Goal: Task Accomplishment & Management: Use online tool/utility

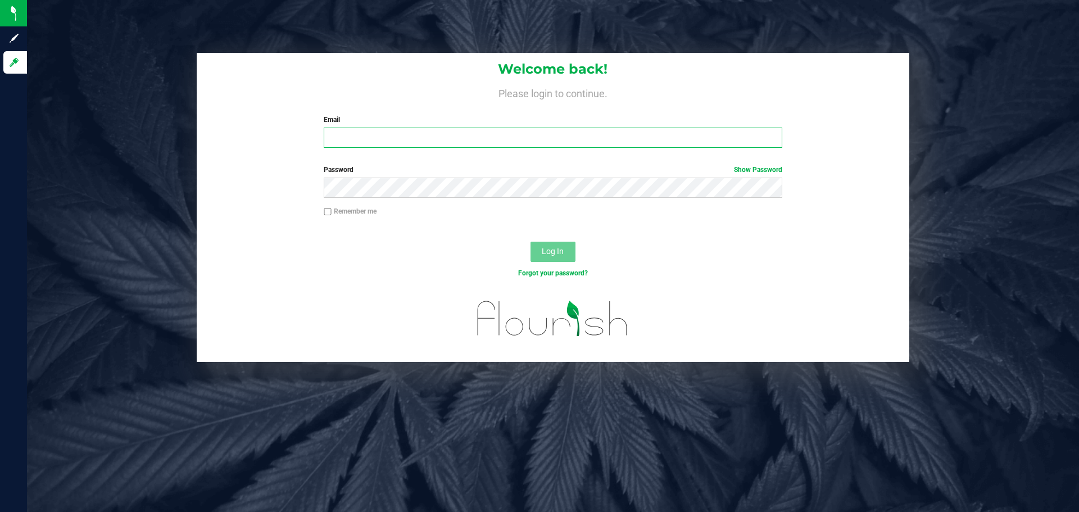
click at [366, 134] on input "Email" at bounding box center [553, 138] width 458 height 20
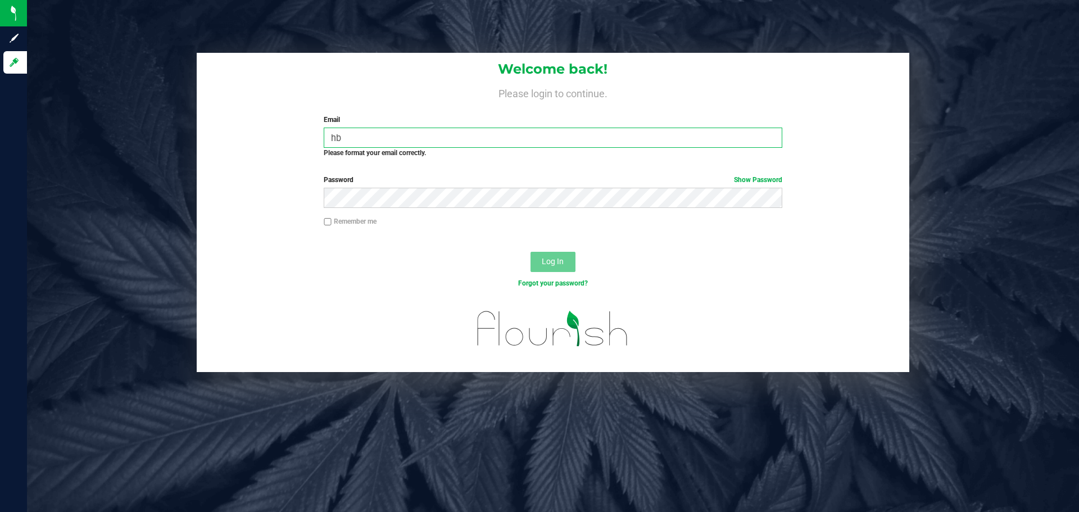
type input "h"
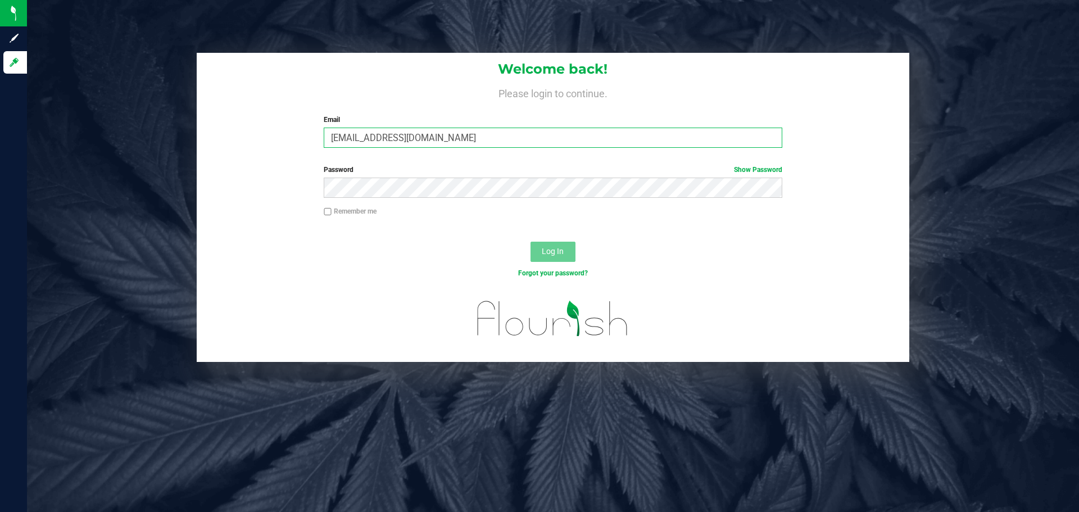
type input "[EMAIL_ADDRESS][DOMAIN_NAME]"
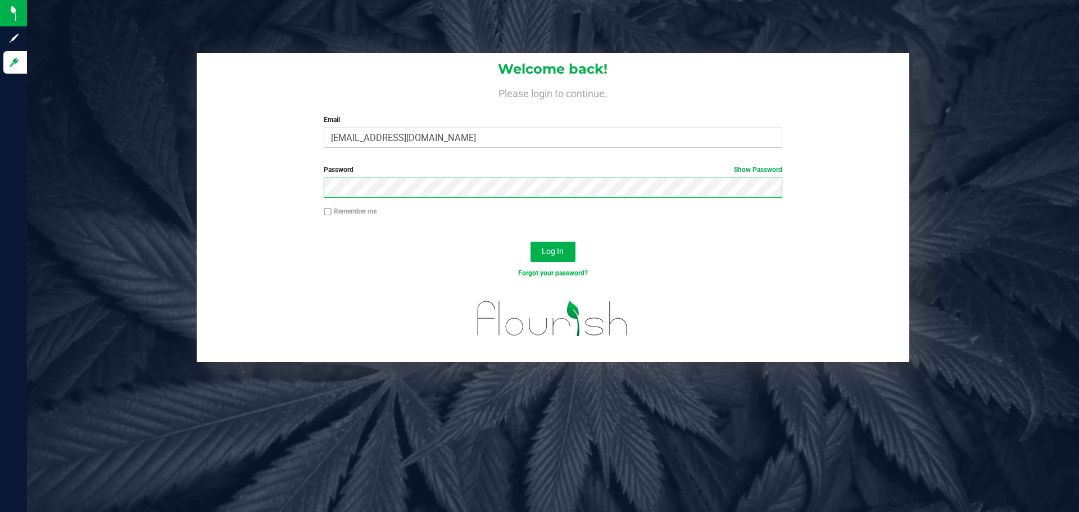
click at [531, 242] on button "Log In" at bounding box center [553, 252] width 45 height 20
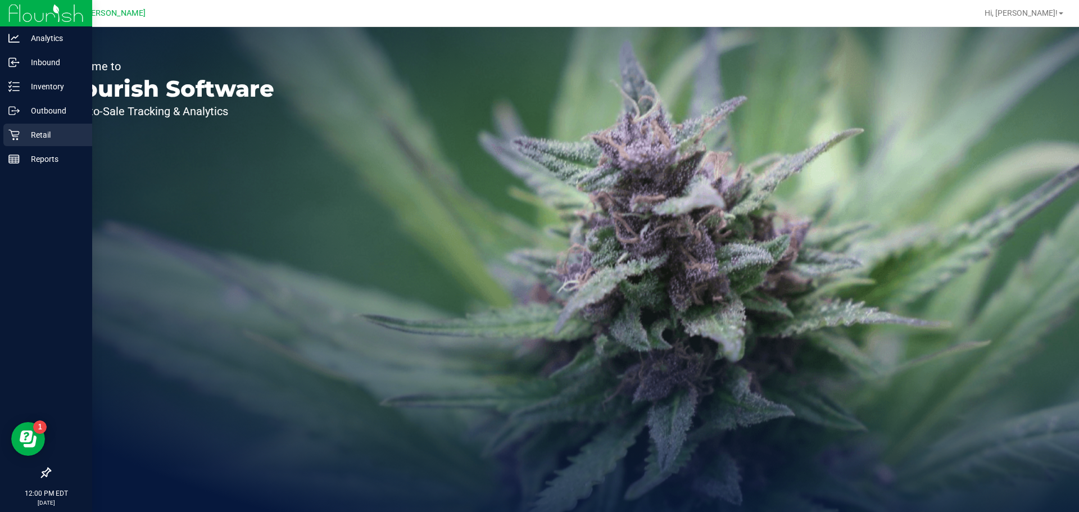
click at [27, 141] on p "Retail" at bounding box center [53, 134] width 67 height 13
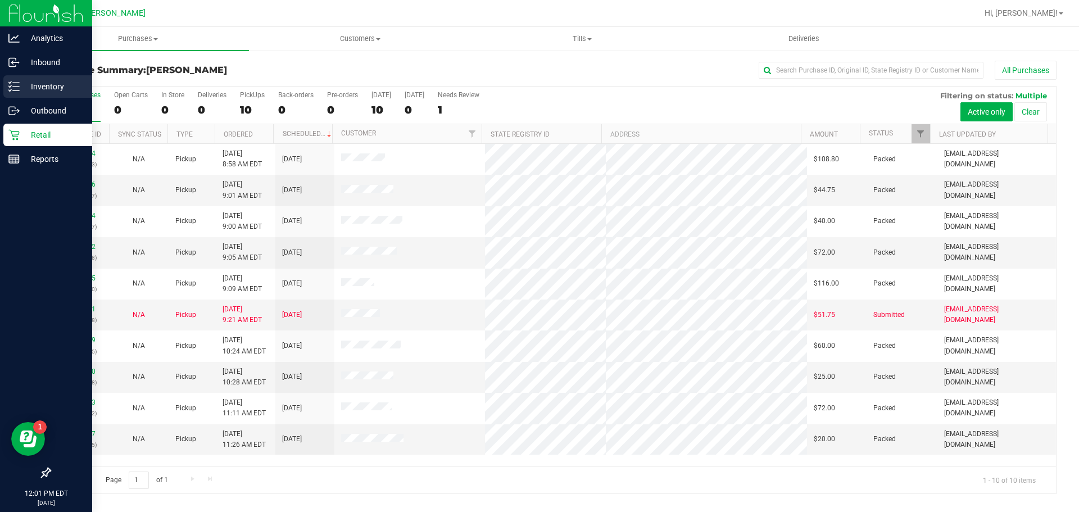
click at [47, 89] on p "Inventory" at bounding box center [53, 86] width 67 height 13
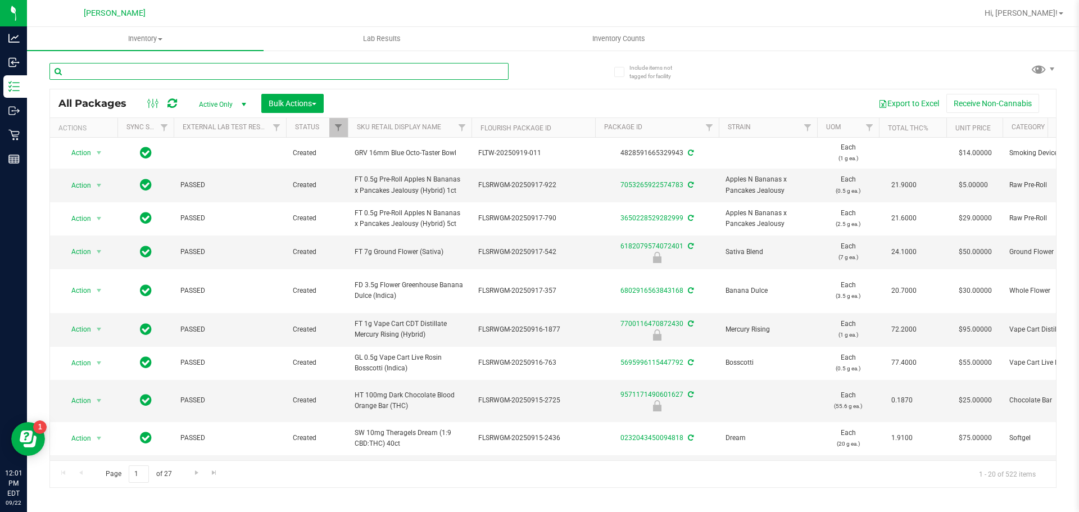
click at [242, 69] on input "text" at bounding box center [278, 71] width 459 height 17
type input "arr"
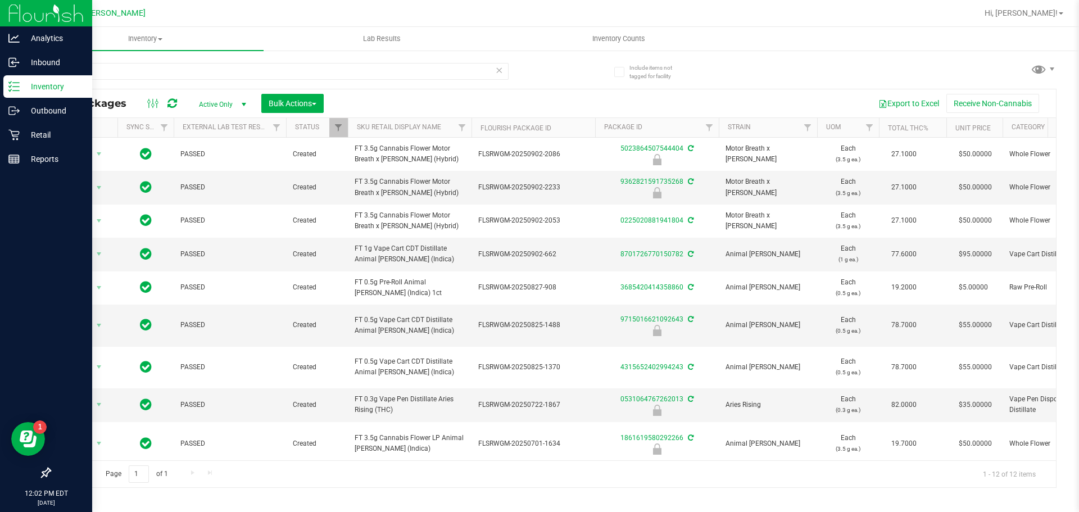
click at [55, 87] on p "Inventory" at bounding box center [53, 86] width 67 height 13
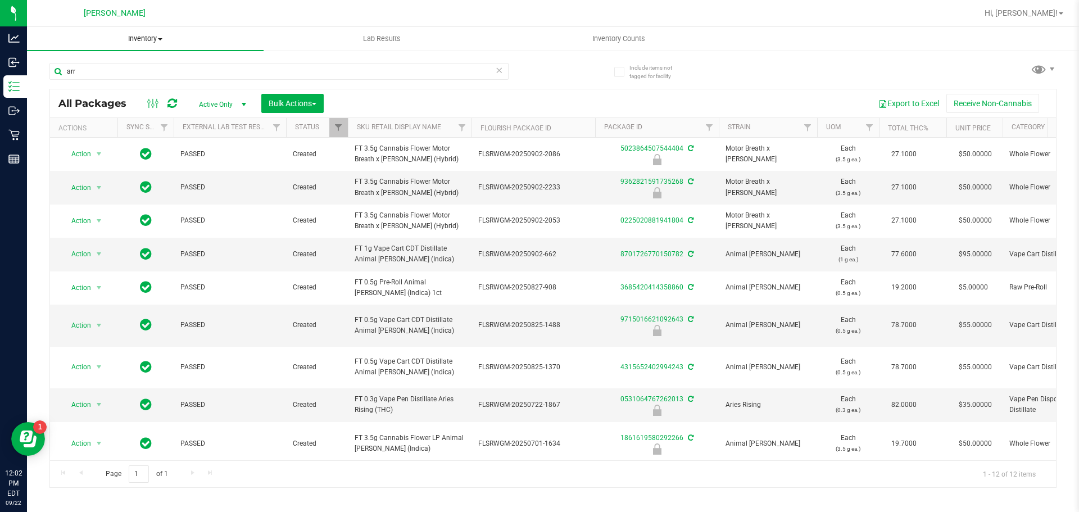
click at [149, 49] on uib-tab-heading "Inventory All packages All inventory Waste log Create inventory" at bounding box center [145, 39] width 237 height 24
click at [151, 40] on span "Inventory" at bounding box center [145, 39] width 237 height 10
click at [301, 111] on button "Bulk Actions" at bounding box center [292, 103] width 62 height 19
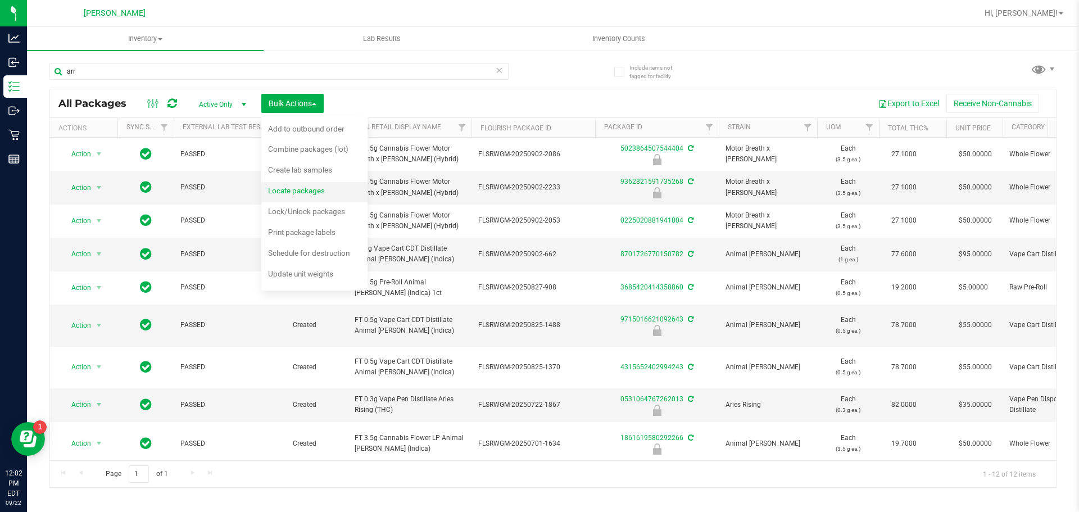
click at [318, 191] on span "Locate packages" at bounding box center [296, 190] width 57 height 9
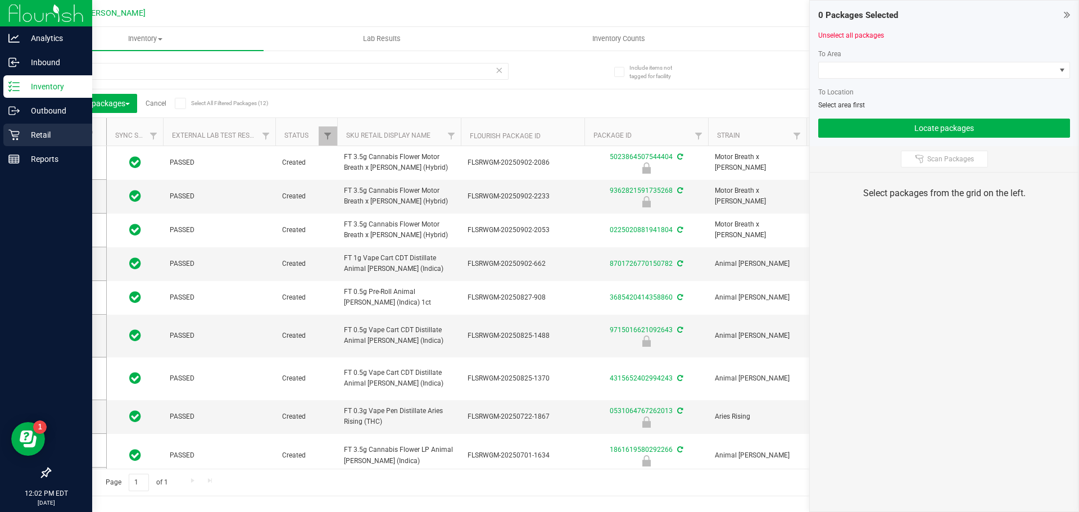
click at [10, 128] on div "Retail" at bounding box center [47, 135] width 89 height 22
